Goal: Task Accomplishment & Management: Manage account settings

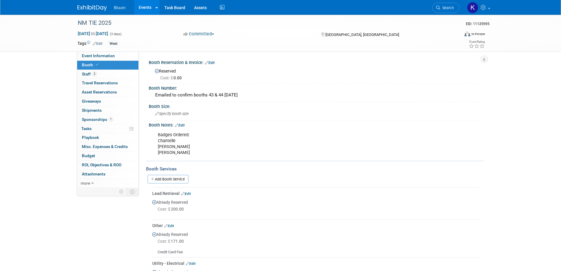
click at [145, 8] on link "Events" at bounding box center [145, 7] width 22 height 15
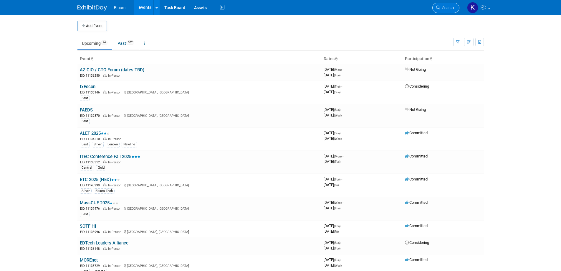
click at [442, 9] on span "Search" at bounding box center [447, 8] width 14 height 4
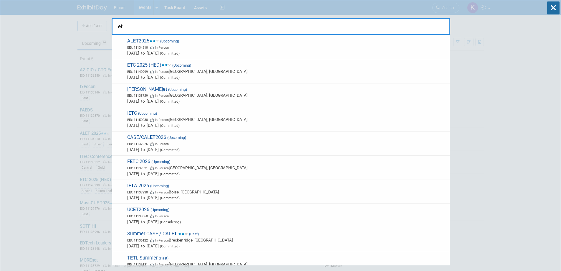
type input "etc"
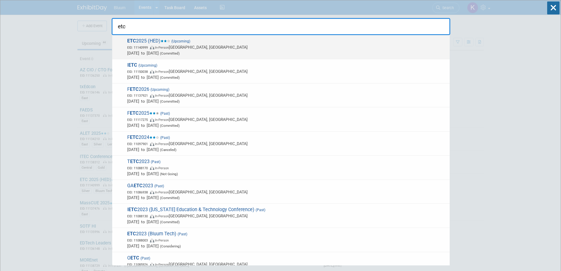
click at [158, 46] on span "In-Person" at bounding box center [162, 48] width 14 height 4
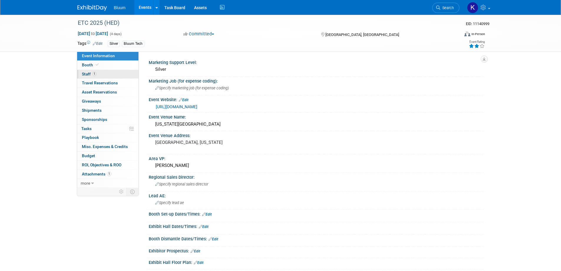
click at [85, 73] on span "Staff 1" at bounding box center [89, 74] width 15 height 5
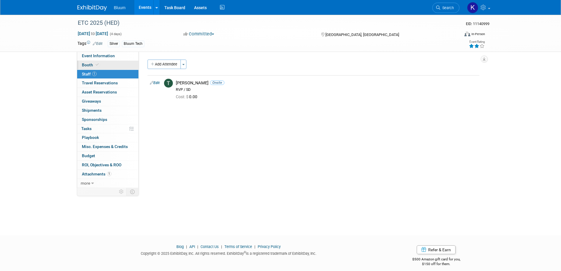
click at [89, 62] on link "Booth" at bounding box center [107, 65] width 61 height 9
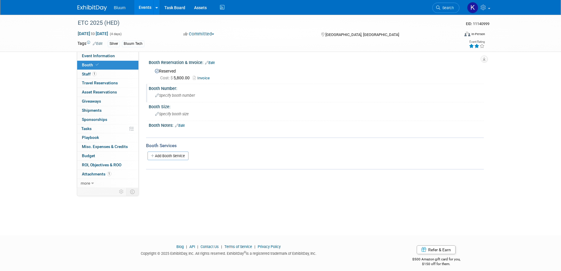
click at [183, 93] on span "Specify booth number" at bounding box center [175, 95] width 40 height 4
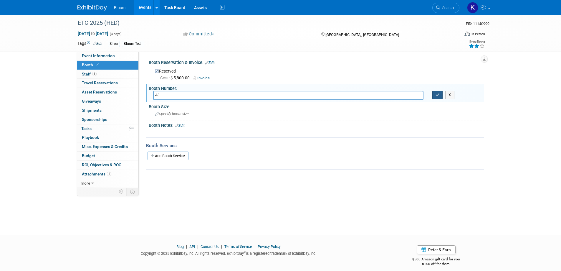
type input "41"
click at [439, 96] on icon "button" at bounding box center [438, 95] width 4 height 4
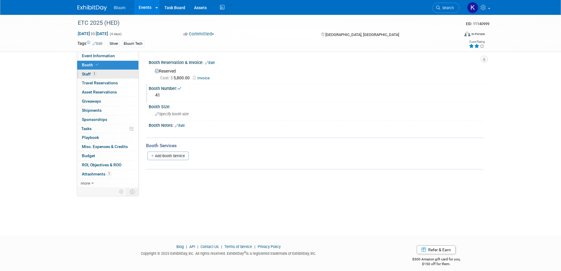
click at [84, 72] on span "Staff 1" at bounding box center [89, 74] width 15 height 5
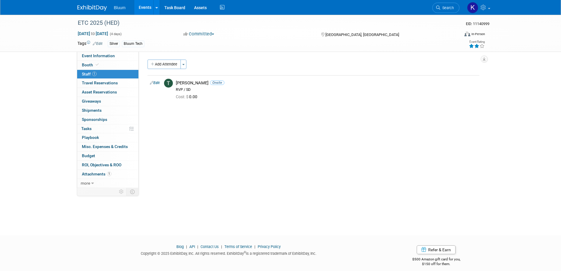
click at [166, 65] on button "Add Attendee" at bounding box center [164, 63] width 33 height 9
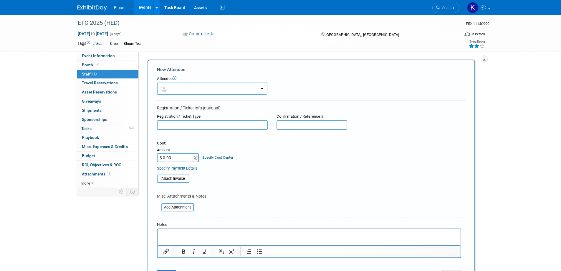
click at [206, 89] on button "button" at bounding box center [212, 88] width 110 height 12
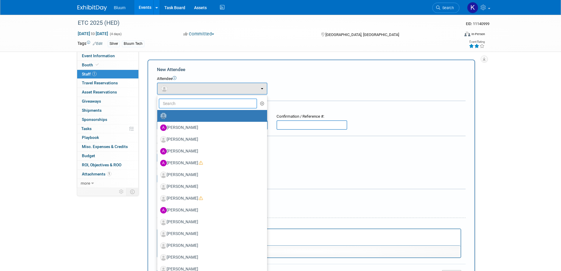
click at [196, 103] on input "text" at bounding box center [208, 103] width 99 height 10
type input "miss"
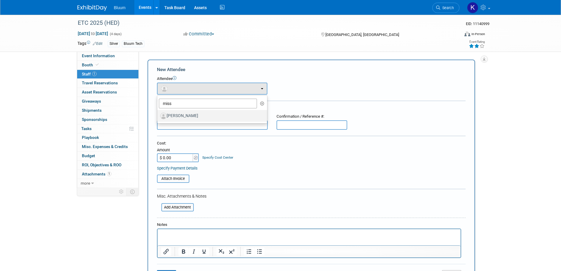
click at [191, 114] on label "Missy Johnson" at bounding box center [210, 115] width 101 height 9
click at [158, 114] on input "Missy Johnson" at bounding box center [156, 115] width 4 height 4
select select "e43fd81a-32d4-47cc-8d5b-6dd78bfc7d30"
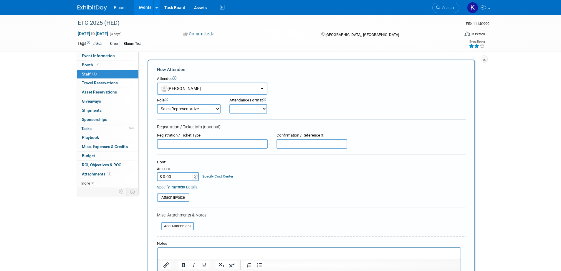
click at [202, 110] on select "Account Executive Demonstrator Event Support Host Leadership Offsite Event Supp…" at bounding box center [189, 108] width 64 height 9
select select "600"
click at [157, 104] on select "Account Executive Demonstrator Event Support Host Leadership Offsite Event Supp…" at bounding box center [189, 108] width 64 height 9
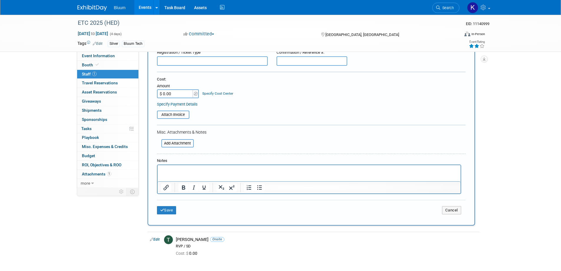
scroll to position [88, 0]
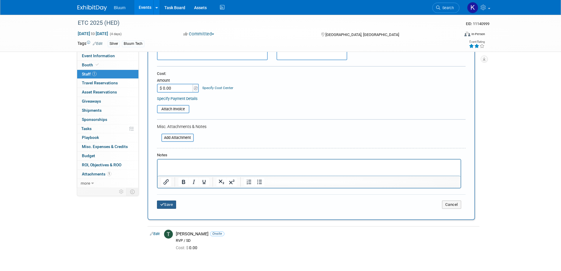
click at [166, 206] on button "Save" at bounding box center [166, 204] width 19 height 8
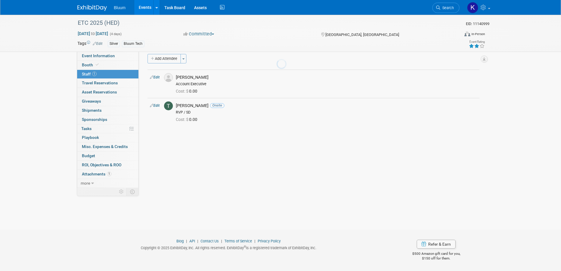
scroll to position [6, 0]
click at [170, 60] on button "Add Attendee" at bounding box center [164, 58] width 33 height 9
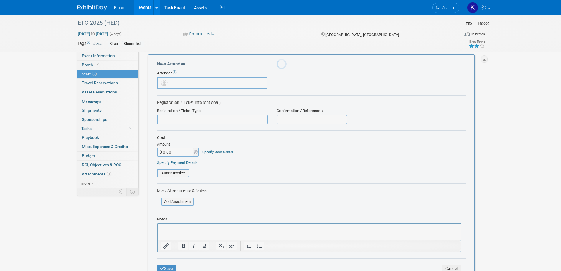
scroll to position [0, 0]
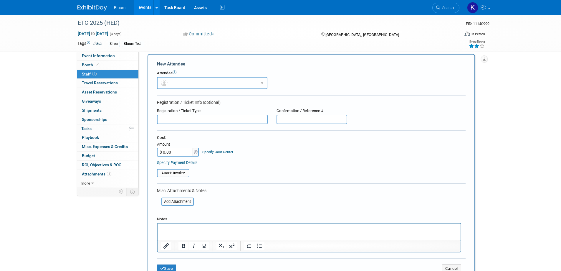
click at [210, 86] on button "button" at bounding box center [212, 83] width 110 height 12
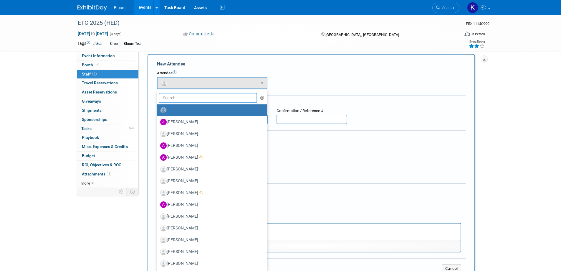
click at [180, 101] on input "text" at bounding box center [208, 98] width 99 height 10
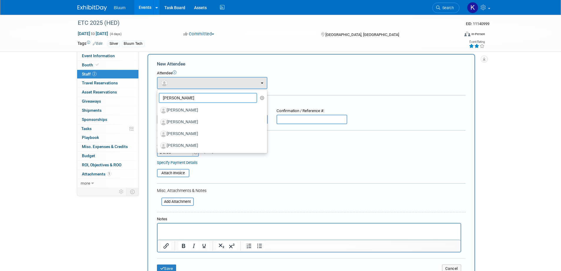
type input "andrew st"
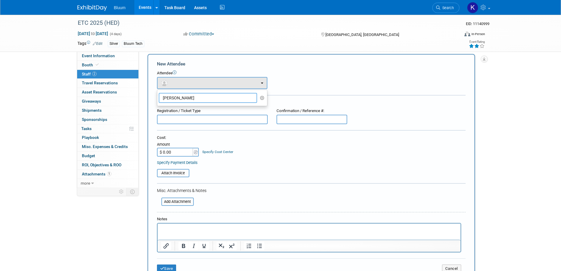
drag, startPoint x: 186, startPoint y: 97, endPoint x: 139, endPoint y: 100, distance: 46.9
click at [139, 100] on div "Marketing Support Level: Silver Marketing Job (for expense coding): Specify mar…" at bounding box center [311, 114] width 345 height 136
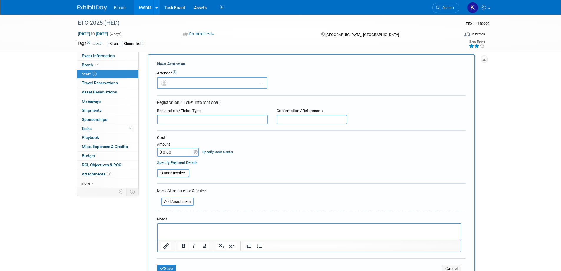
click at [178, 85] on button "button" at bounding box center [212, 83] width 110 height 12
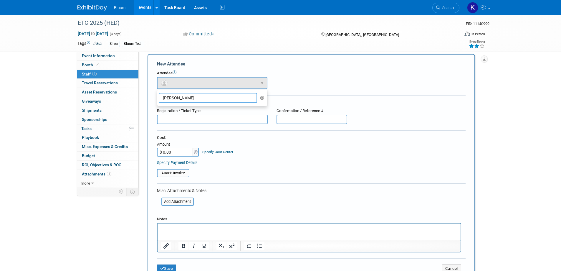
click at [187, 97] on input "andrew st" at bounding box center [208, 98] width 99 height 10
drag, startPoint x: 182, startPoint y: 98, endPoint x: 129, endPoint y: 103, distance: 53.0
click at [129, 103] on div "Event Information Event Info Booth Booth 2 Staff 2 Staff 0 Travel Reservations …" at bounding box center [280, 180] width 415 height 343
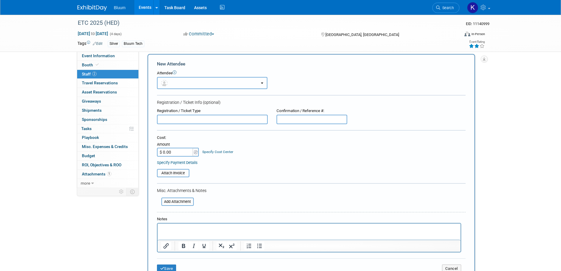
click at [221, 83] on button "button" at bounding box center [212, 83] width 110 height 12
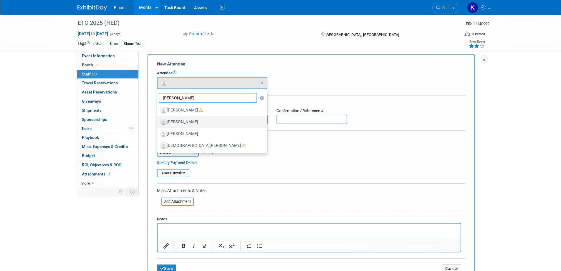
type input "chris"
click at [191, 121] on label "Chris Ceglia" at bounding box center [210, 121] width 101 height 9
click at [158, 121] on input "Chris Ceglia" at bounding box center [156, 121] width 4 height 4
select select "4c067cb3-c0c7-4f23-ac8b-c0b715302f54"
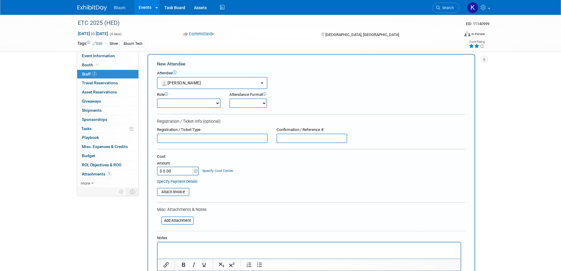
click at [197, 103] on select "Account Executive Demonstrator Event Support Host Leadership Offsite Event Supp…" at bounding box center [189, 102] width 64 height 9
select select "600"
click at [157, 98] on select "Account Executive Demonstrator Event Support Host Leadership Offsite Event Supp…" at bounding box center [189, 102] width 64 height 9
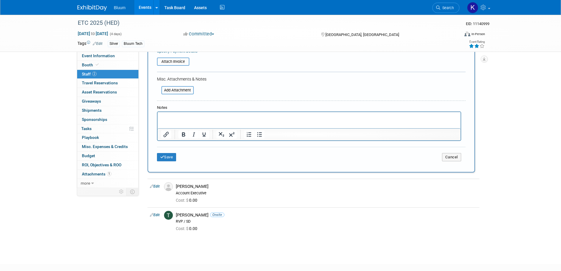
scroll to position [171, 0]
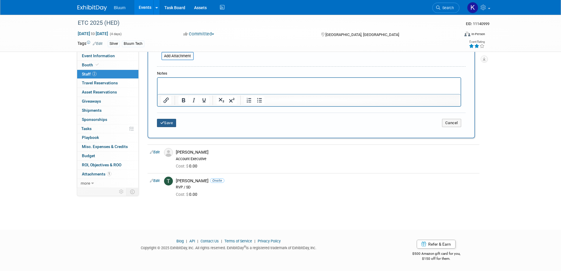
click at [171, 122] on button "Save" at bounding box center [166, 123] width 19 height 8
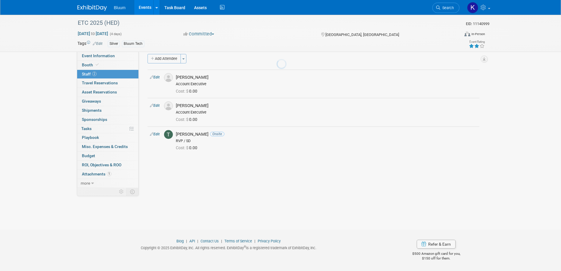
scroll to position [6, 0]
click at [165, 57] on button "Add Attendee" at bounding box center [164, 58] width 33 height 9
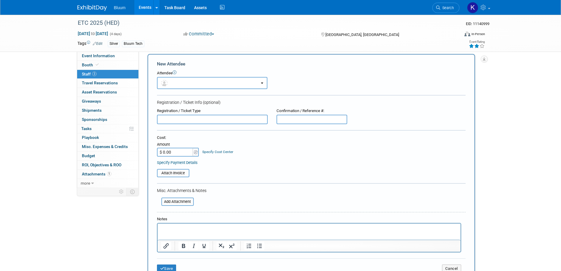
scroll to position [0, 0]
click at [190, 84] on button "button" at bounding box center [212, 83] width 110 height 12
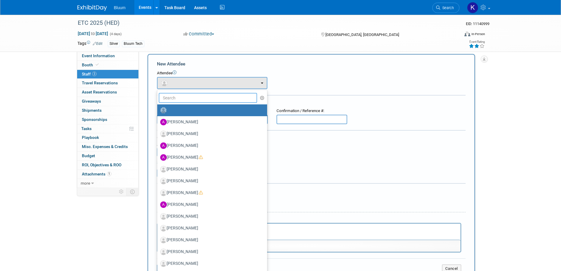
click at [186, 99] on input "text" at bounding box center [208, 98] width 99 height 10
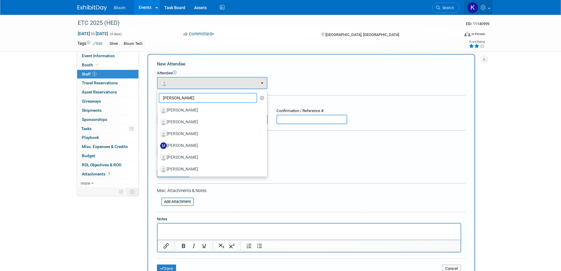
type input "michael"
click at [482, 9] on icon at bounding box center [484, 7] width 7 height 5
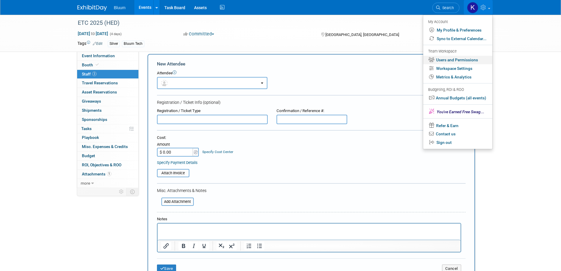
click at [452, 59] on link "Users and Permissions" at bounding box center [457, 60] width 69 height 9
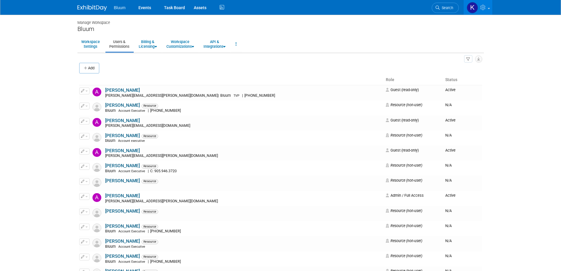
click at [87, 68] on icon "button" at bounding box center [86, 68] width 4 height 4
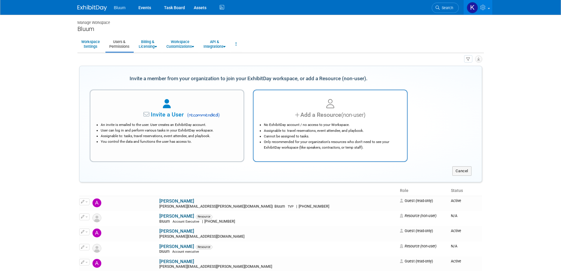
click at [322, 123] on li "No ExhibitDay account / no access to your Workspace." at bounding box center [332, 125] width 136 height 6
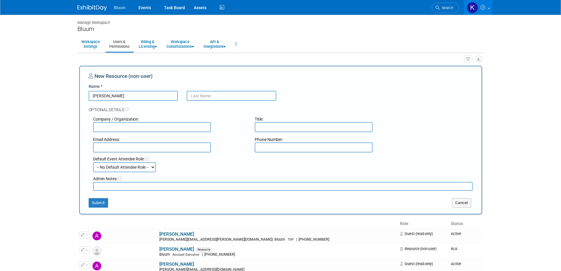
type input "Michael"
click at [206, 97] on input "text" at bounding box center [232, 96] width 90 height 10
paste input "Gallego"
type input "Gallego"
click at [100, 206] on button "Submit" at bounding box center [98, 202] width 19 height 9
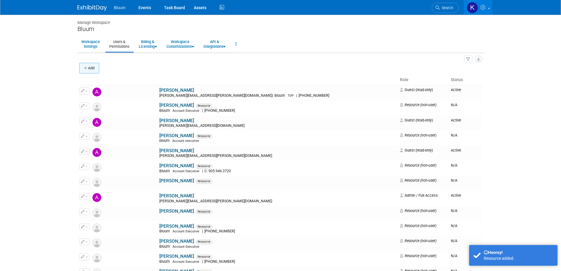
click at [87, 68] on icon "button" at bounding box center [86, 68] width 4 height 4
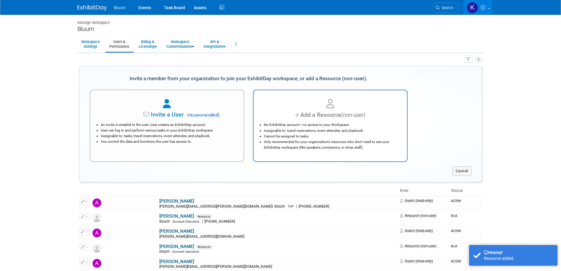
click at [347, 130] on li "Assignable to: travel reservations, event attendee, and playbook." at bounding box center [332, 131] width 136 height 6
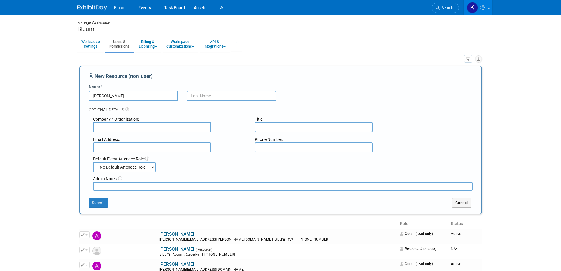
type input "Chris"
click at [224, 93] on input "text" at bounding box center [232, 96] width 90 height 10
paste input "Canone"
type input "Canone"
click at [105, 202] on button "Submit" at bounding box center [98, 202] width 19 height 9
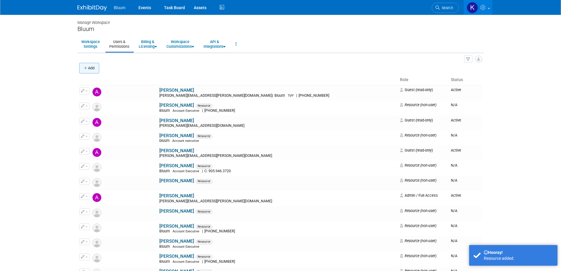
click at [93, 66] on button "Add" at bounding box center [89, 68] width 20 height 11
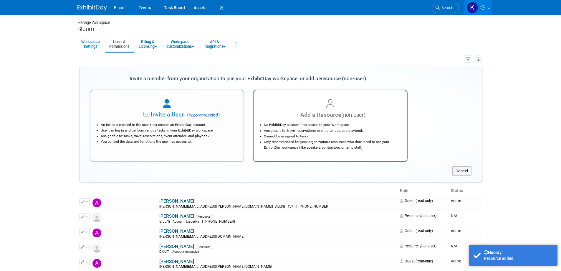
click at [325, 109] on div at bounding box center [330, 103] width 139 height 13
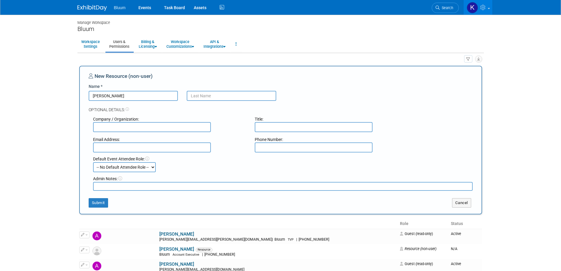
type input "Chris"
click at [260, 97] on input "text" at bounding box center [232, 96] width 90 height 10
drag, startPoint x: 201, startPoint y: 96, endPoint x: 171, endPoint y: 95, distance: 29.8
click at [171, 95] on div "Chris Ce" at bounding box center [280, 96] width 393 height 10
paste input "glia,"
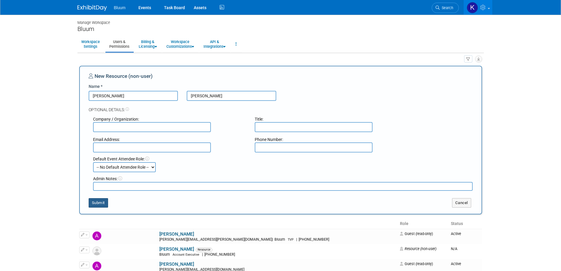
type input "Ceglia"
click at [95, 204] on button "Submit" at bounding box center [98, 202] width 19 height 9
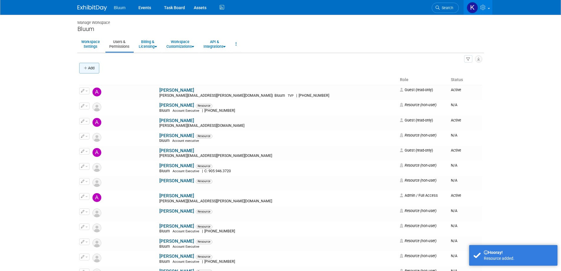
click at [96, 68] on button "Add" at bounding box center [89, 68] width 20 height 11
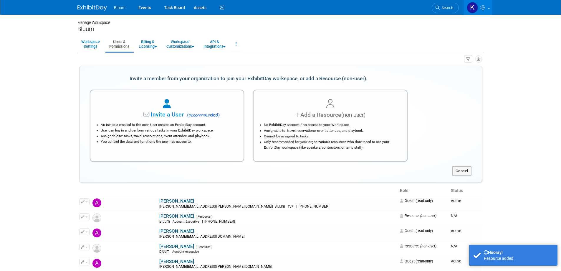
click at [327, 121] on div "No ExhibitDay account / no access to your Workspace. Assignable to: travel rese…" at bounding box center [330, 134] width 139 height 31
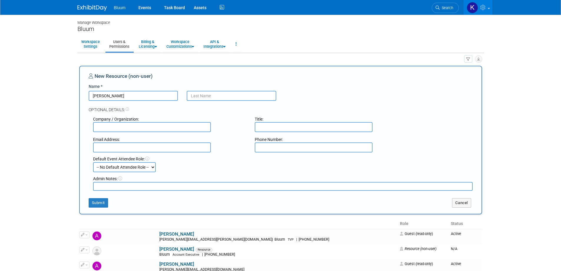
type input "Andrew"
type input "Stokes"
click at [98, 204] on button "Submit" at bounding box center [98, 202] width 19 height 9
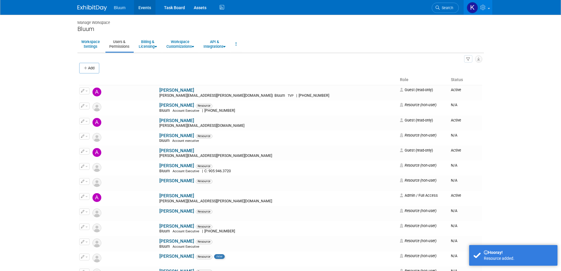
click at [149, 8] on link "Events" at bounding box center [145, 7] width 22 height 15
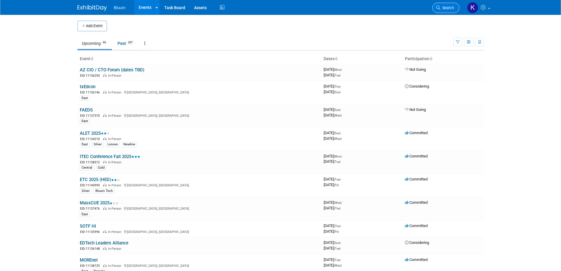
click at [447, 8] on span "Search" at bounding box center [447, 8] width 14 height 4
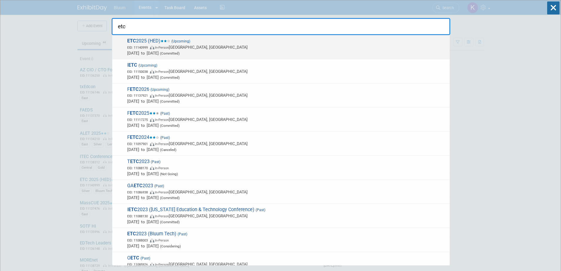
type input "etc"
click at [200, 44] on span "ETC 2025 (HED) (Upcoming) EID: 11140999 In-Person [GEOGRAPHIC_DATA], [GEOGRAPHI…" at bounding box center [285, 47] width 321 height 18
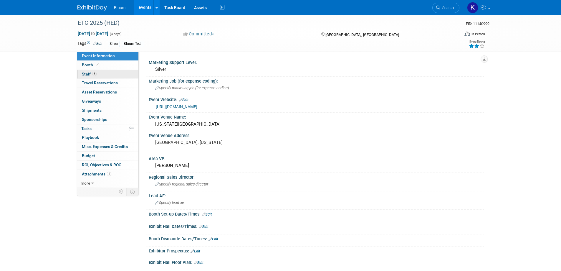
click at [89, 75] on span "Staff 3" at bounding box center [89, 74] width 15 height 5
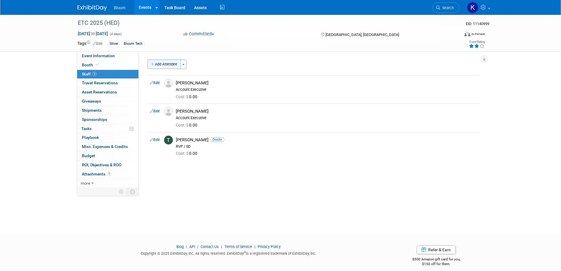
click at [173, 65] on button "Add Attendee" at bounding box center [164, 63] width 33 height 9
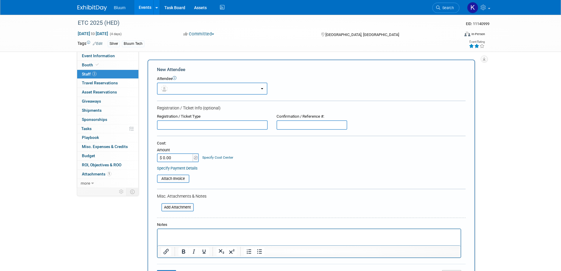
click at [196, 86] on button "button" at bounding box center [212, 88] width 110 height 12
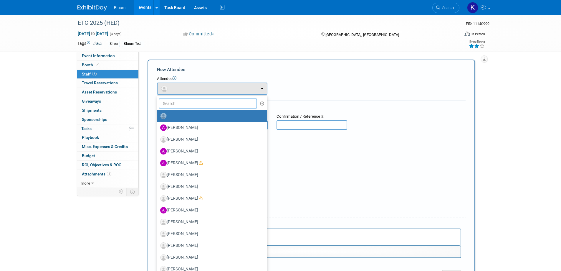
click at [186, 100] on input "text" at bounding box center [208, 103] width 99 height 10
type input "andrew"
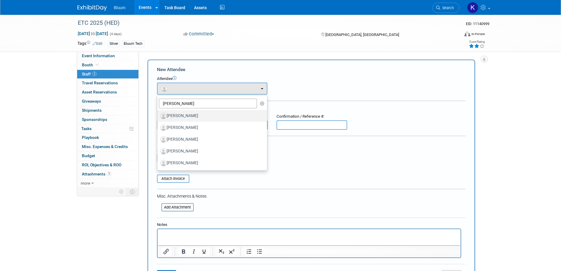
click at [188, 117] on label "Andrew Stokes" at bounding box center [210, 115] width 101 height 9
click at [158, 117] on input "Andrew Stokes" at bounding box center [156, 115] width 4 height 4
select select "131fe64e-7ea9-438c-a4f6-498884776156"
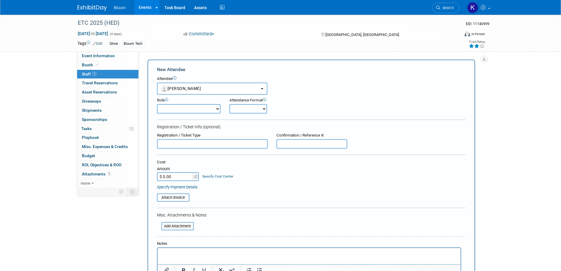
click at [186, 109] on select "Account Executive Demonstrator Event Support Host Leadership Offsite Event Supp…" at bounding box center [189, 108] width 64 height 9
select select "600"
click at [157, 104] on select "Account Executive Demonstrator Event Support Host Leadership Offsite Event Supp…" at bounding box center [189, 108] width 64 height 9
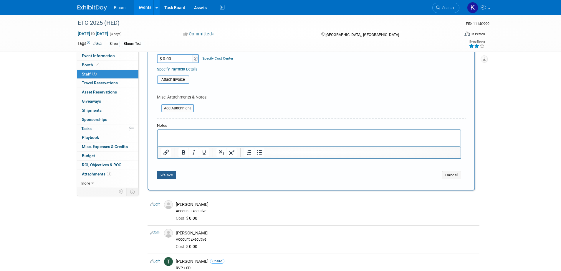
click at [166, 174] on button "Save" at bounding box center [166, 175] width 19 height 8
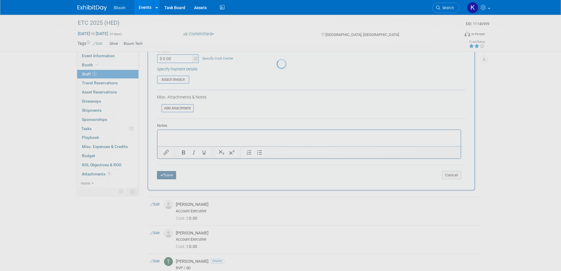
scroll to position [6, 0]
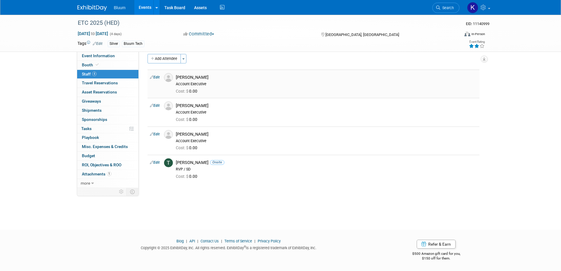
click at [168, 57] on button "Add Attendee" at bounding box center [164, 58] width 33 height 9
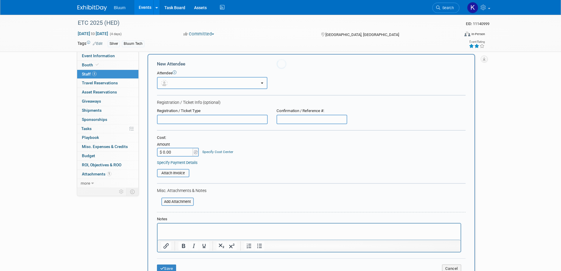
scroll to position [0, 0]
click at [218, 80] on button "button" at bounding box center [212, 83] width 110 height 12
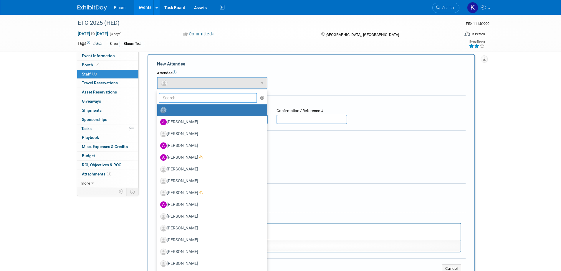
click at [199, 97] on input "text" at bounding box center [208, 98] width 99 height 10
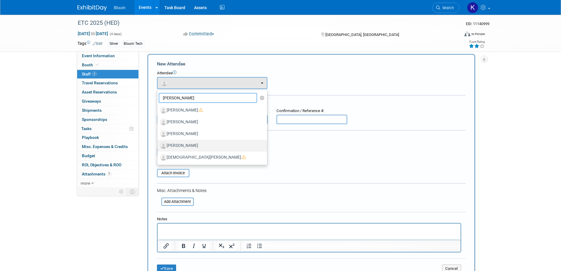
type input "chris"
click at [187, 144] on label "Chris Canone" at bounding box center [210, 145] width 101 height 9
click at [158, 144] on input "Chris Canone" at bounding box center [156, 145] width 4 height 4
select select "a873f5b2-868f-4130-b798-398d897b2fa7"
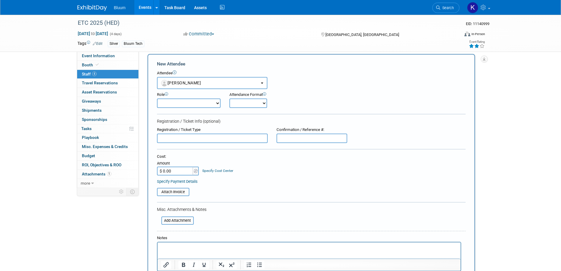
click at [197, 101] on select "Account Executive Demonstrator Event Support Host Leadership Offsite Event Supp…" at bounding box center [189, 102] width 64 height 9
select select "600"
click at [157, 98] on select "Account Executive Demonstrator Event Support Host Leadership Offsite Event Supp…" at bounding box center [189, 102] width 64 height 9
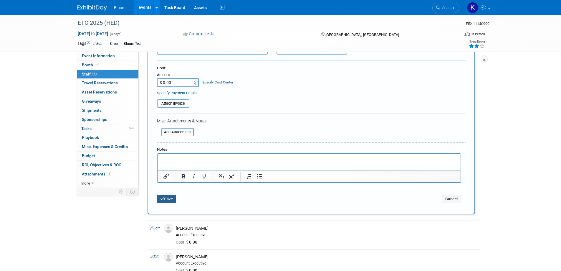
click at [167, 200] on button "Save" at bounding box center [166, 199] width 19 height 8
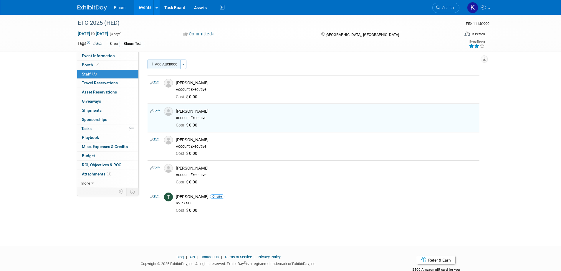
click at [170, 64] on button "Add Attendee" at bounding box center [164, 63] width 33 height 9
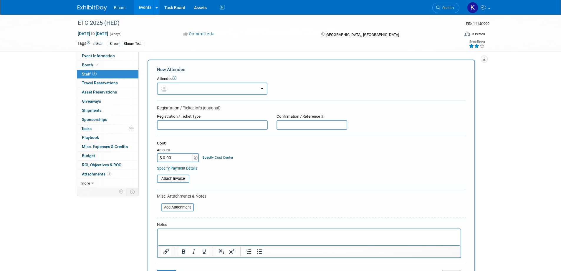
click at [211, 87] on button "button" at bounding box center [212, 88] width 110 height 12
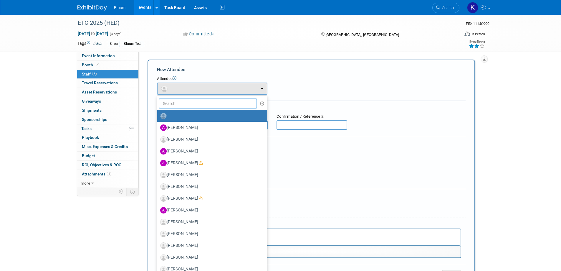
click at [187, 102] on input "text" at bounding box center [208, 103] width 99 height 10
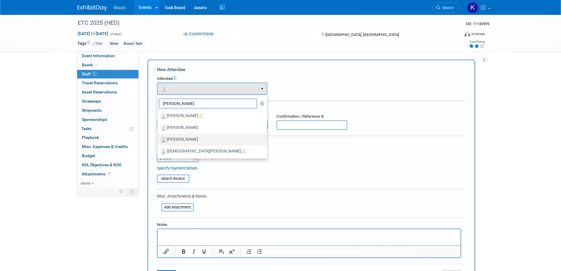
type input "chris"
click at [183, 137] on label "Chris Ceglia" at bounding box center [210, 139] width 101 height 9
click at [158, 137] on input "Chris Ceglia" at bounding box center [156, 139] width 4 height 4
select select "a8447f17-67d6-425c-ac79-34f040283eee"
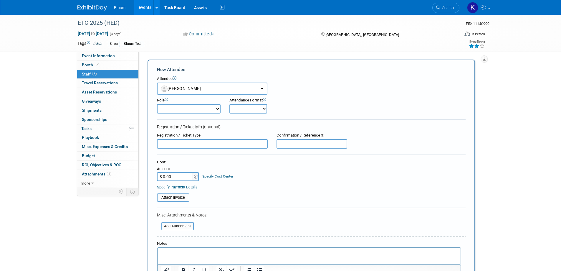
click at [181, 108] on select "Account Executive Demonstrator Event Support Host Leadership Offsite Event Supp…" at bounding box center [189, 108] width 64 height 9
select select "600"
click at [157, 104] on select "Account Executive Demonstrator Event Support Host Leadership Offsite Event Supp…" at bounding box center [189, 108] width 64 height 9
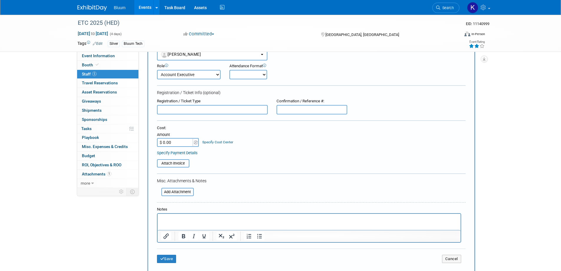
scroll to position [147, 0]
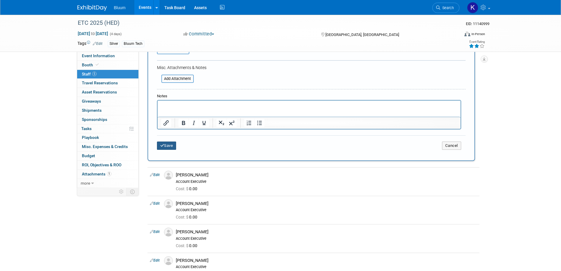
click at [171, 147] on button "Save" at bounding box center [166, 145] width 19 height 8
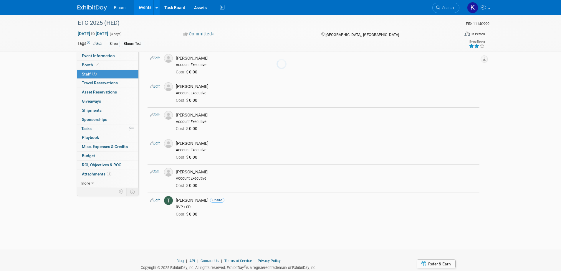
scroll to position [44, 0]
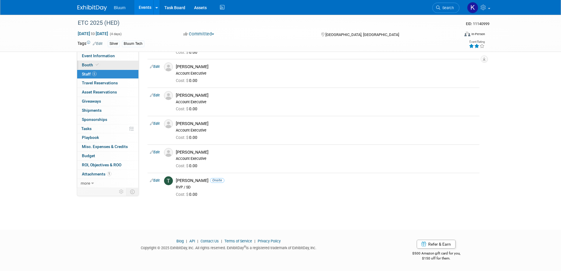
click at [92, 66] on span "Booth" at bounding box center [91, 64] width 18 height 5
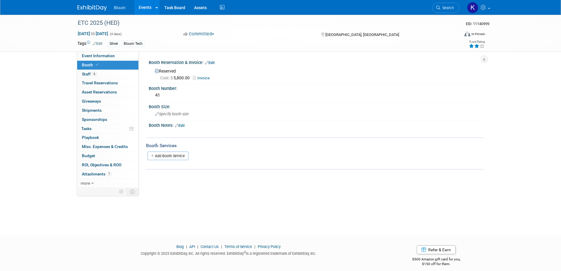
click at [180, 124] on link "Edit" at bounding box center [180, 125] width 10 height 4
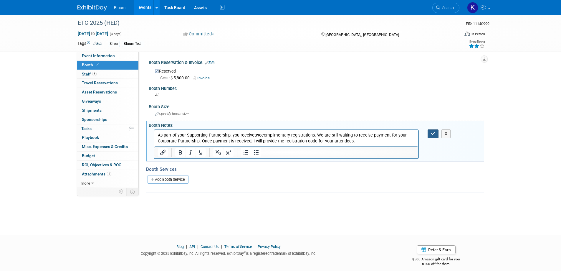
click at [431, 133] on icon "button" at bounding box center [433, 133] width 4 height 4
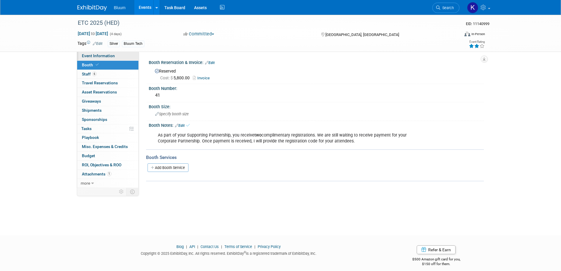
click at [92, 57] on span "Event Information" at bounding box center [98, 55] width 33 height 5
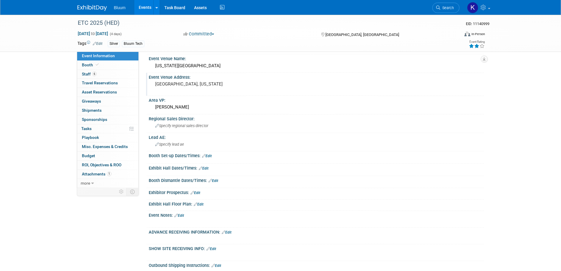
scroll to position [59, 0]
click at [210, 154] on link "Edit" at bounding box center [207, 155] width 10 height 4
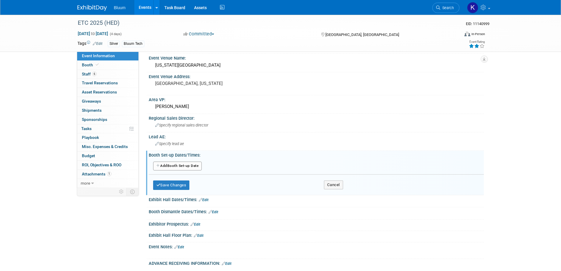
click at [186, 162] on button "Add Another Booth Set-up Date" at bounding box center [177, 165] width 49 height 9
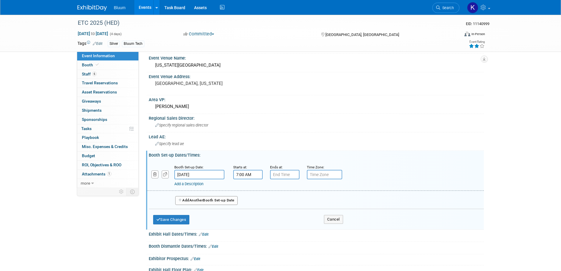
click at [247, 172] on input "7:00 AM" at bounding box center [247, 174] width 29 height 9
click at [247, 202] on span "07" at bounding box center [246, 201] width 11 height 11
click at [262, 219] on td "09" at bounding box center [263, 221] width 19 height 16
type input "9:00 AM"
drag, startPoint x: 286, startPoint y: 229, endPoint x: 286, endPoint y: 208, distance: 20.6
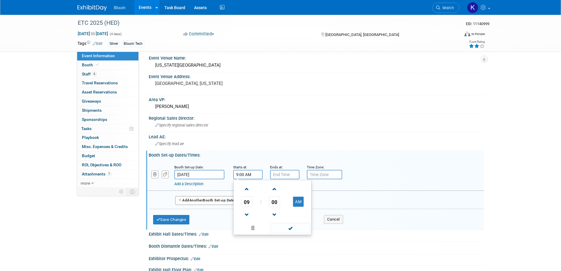
click at [286, 229] on span at bounding box center [291, 228] width 40 height 10
click at [282, 172] on input "7:00 PM" at bounding box center [284, 174] width 29 height 9
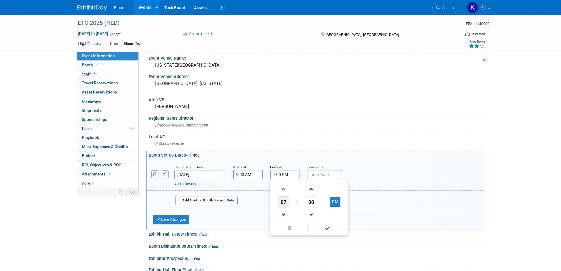
click at [283, 202] on span "07" at bounding box center [283, 201] width 11 height 11
click at [297, 204] on td "05" at bounding box center [299, 205] width 19 height 16
type input "5:00 PM"
click at [319, 227] on span at bounding box center [328, 228] width 40 height 10
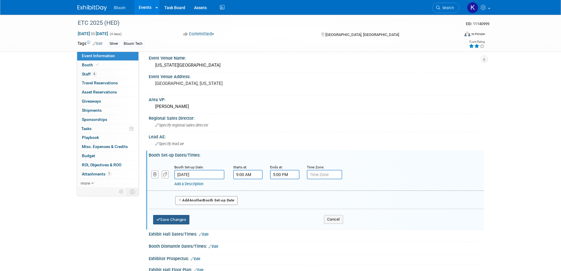
click at [177, 216] on button "Save Changes" at bounding box center [171, 219] width 37 height 9
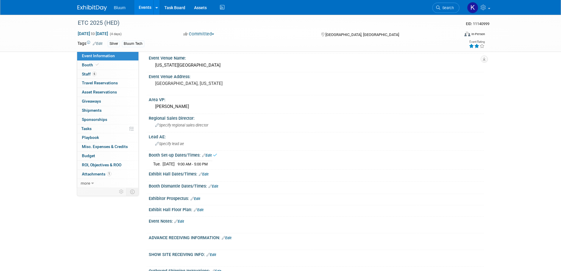
click at [207, 174] on link "Edit" at bounding box center [204, 174] width 10 height 4
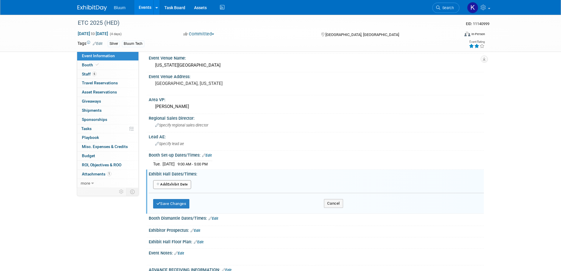
click at [179, 184] on button "Add Another Exhibit Date" at bounding box center [172, 184] width 38 height 9
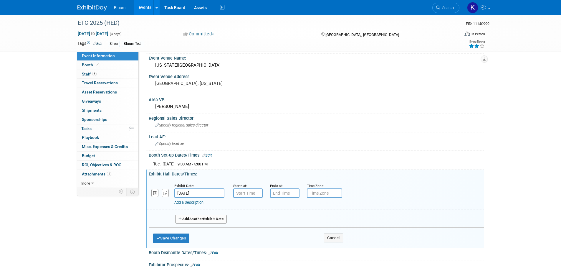
click at [201, 190] on input "Oct 14, 2025" at bounding box center [199, 192] width 50 height 9
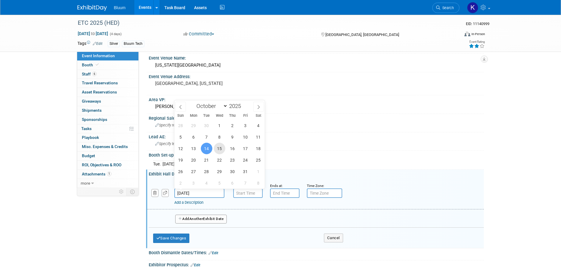
click at [218, 147] on span "15" at bounding box center [219, 148] width 11 height 11
type input "Oct 15, 2025"
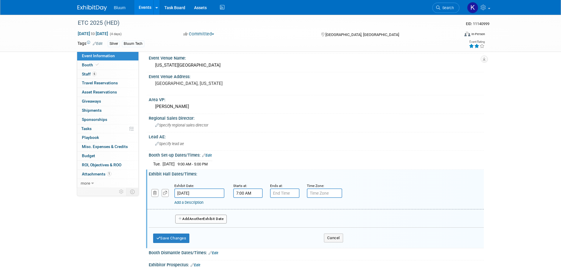
click at [241, 190] on input "7:00 AM" at bounding box center [247, 192] width 29 height 9
click at [245, 219] on span "07" at bounding box center [246, 220] width 11 height 11
click at [241, 237] on td "08" at bounding box center [244, 240] width 19 height 16
click at [271, 220] on span "00" at bounding box center [274, 220] width 11 height 11
click at [285, 223] on td "30" at bounding box center [281, 224] width 19 height 16
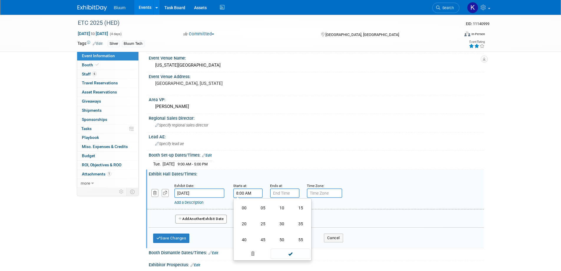
type input "8:30 AM"
drag, startPoint x: 295, startPoint y: 244, endPoint x: 292, endPoint y: 239, distance: 6.4
click at [295, 244] on span at bounding box center [291, 246] width 40 height 10
click at [285, 190] on input "7:00 PM" at bounding box center [284, 192] width 29 height 9
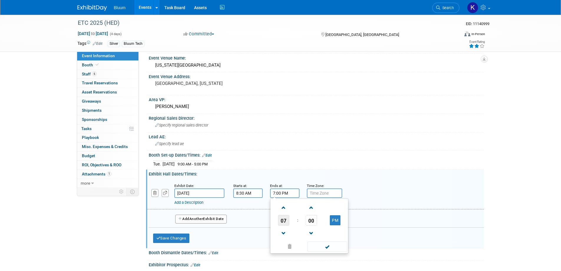
click at [284, 219] on span "07" at bounding box center [283, 220] width 11 height 11
click at [277, 224] on td "04" at bounding box center [281, 224] width 19 height 16
type input "4:00 PM"
click at [325, 245] on span at bounding box center [328, 246] width 40 height 10
click at [209, 216] on button "Add Another Exhibit Date" at bounding box center [201, 218] width 52 height 9
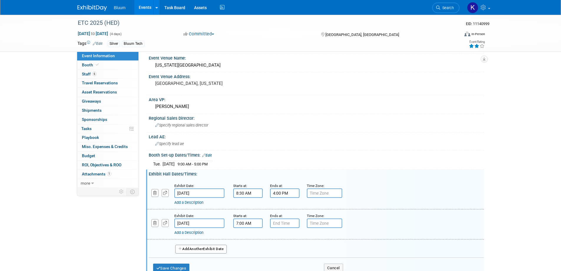
click at [251, 224] on input "7:00 AM" at bounding box center [247, 222] width 29 height 9
click at [247, 250] on span "07" at bounding box center [246, 250] width 11 height 11
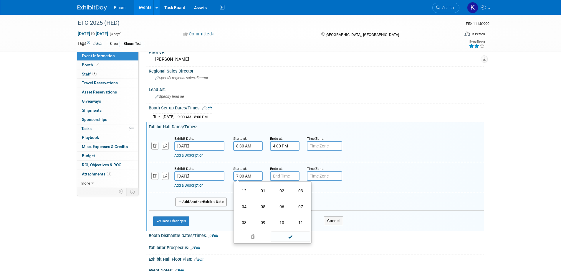
scroll to position [118, 0]
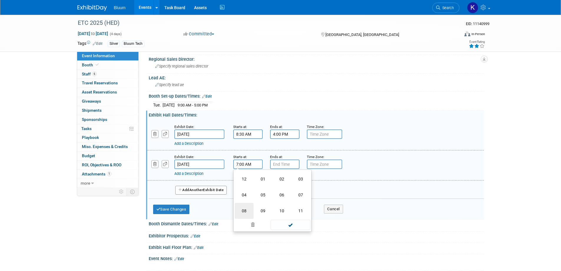
click at [246, 211] on td "08" at bounding box center [244, 211] width 19 height 16
click at [275, 189] on span "00" at bounding box center [274, 191] width 11 height 11
click at [277, 194] on td "30" at bounding box center [281, 195] width 19 height 16
type input "8:30 AM"
click at [292, 215] on span at bounding box center [291, 217] width 40 height 10
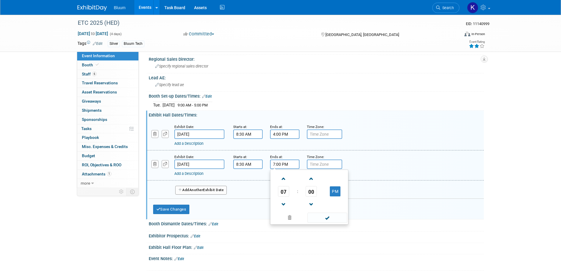
click at [279, 163] on input "7:00 PM" at bounding box center [284, 163] width 29 height 9
click at [282, 190] on span "07" at bounding box center [283, 191] width 11 height 11
click at [337, 182] on td "03" at bounding box center [337, 179] width 19 height 16
type input "3:00 PM"
click at [320, 218] on span at bounding box center [328, 217] width 40 height 10
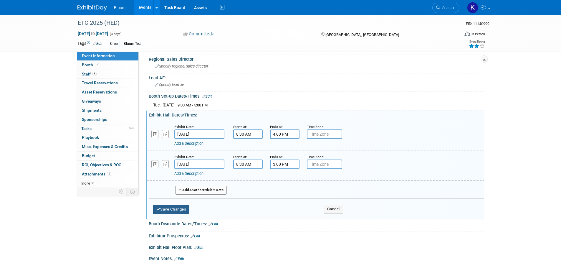
click at [183, 208] on button "Save Changes" at bounding box center [171, 208] width 37 height 9
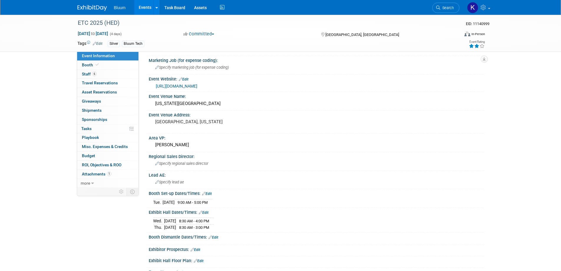
scroll to position [0, 0]
